Goal: Navigation & Orientation: Find specific page/section

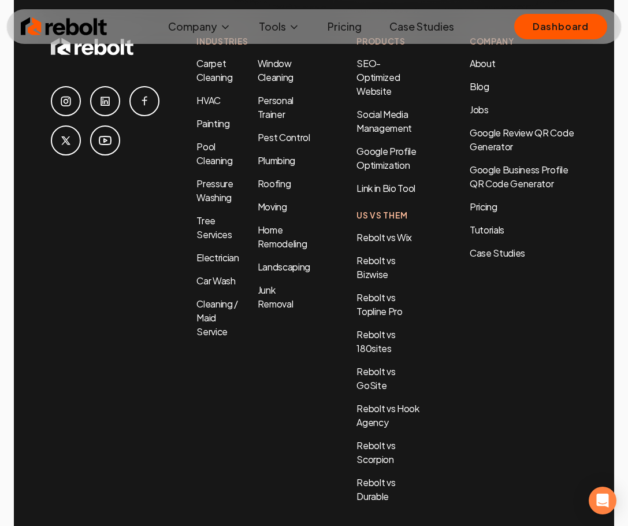
scroll to position [5699, 0]
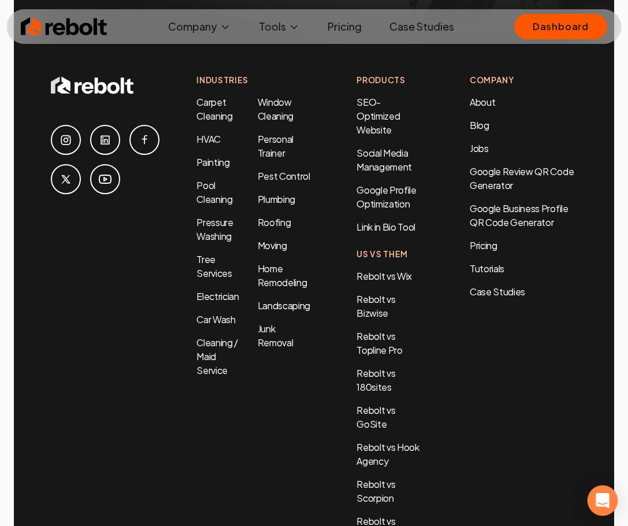
click at [601, 507] on icon "Open Intercom Messenger" at bounding box center [602, 500] width 15 height 15
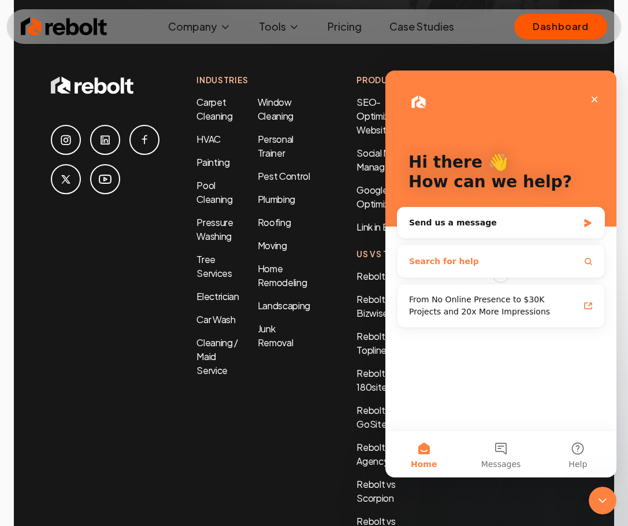
scroll to position [0, 0]
click at [542, 216] on div "Send us a message" at bounding box center [500, 222] width 207 height 31
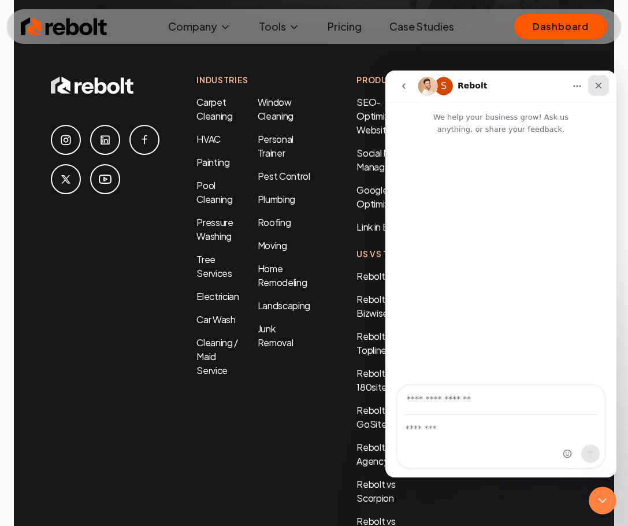
click at [602, 81] on icon "Close" at bounding box center [598, 85] width 9 height 9
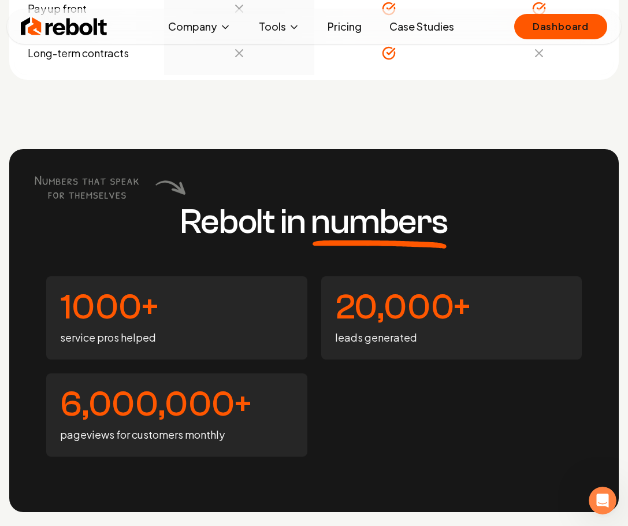
scroll to position [4197, 0]
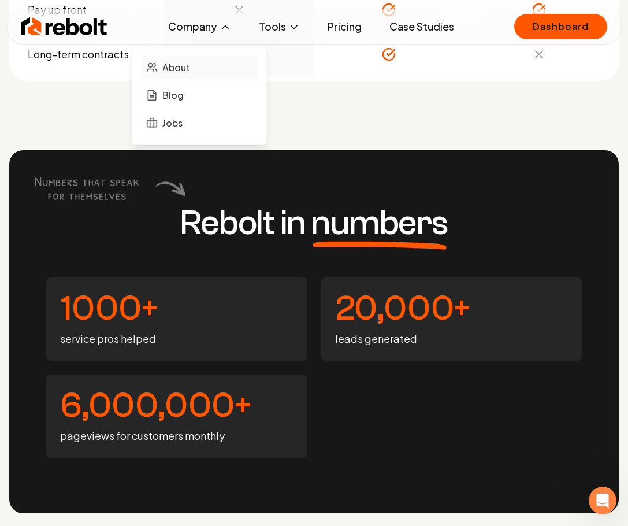
click at [187, 70] on span "About" at bounding box center [176, 68] width 28 height 14
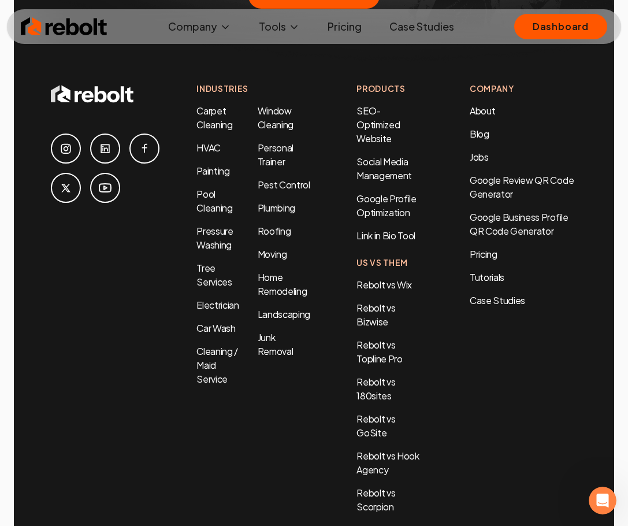
scroll to position [3813, 0]
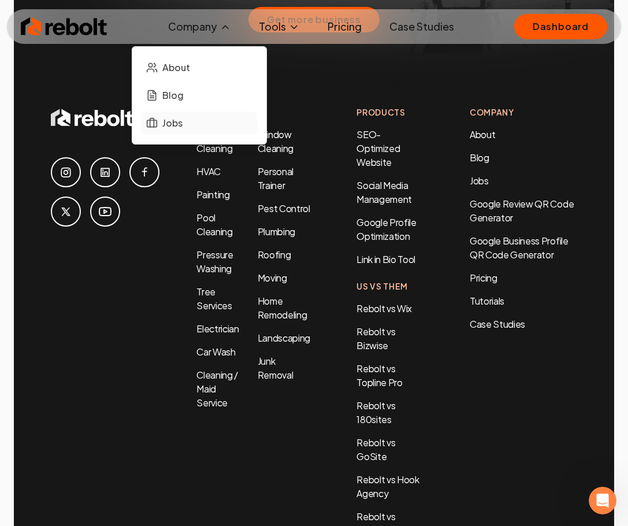
click at [168, 124] on span "Jobs" at bounding box center [172, 123] width 20 height 14
